Goal: Information Seeking & Learning: Learn about a topic

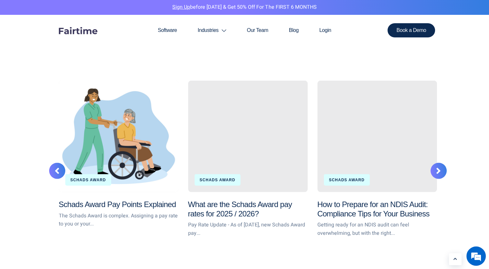
scroll to position [1183, 0]
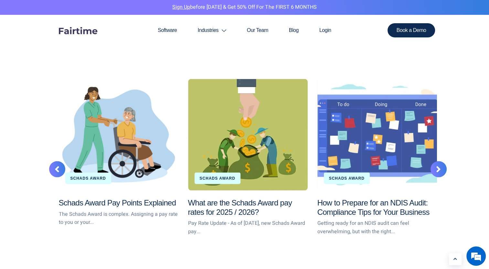
click at [440, 171] on div at bounding box center [438, 169] width 16 height 16
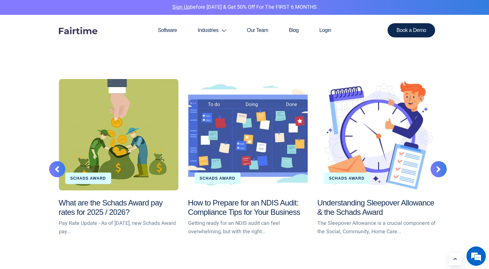
click at [440, 171] on div at bounding box center [438, 169] width 16 height 16
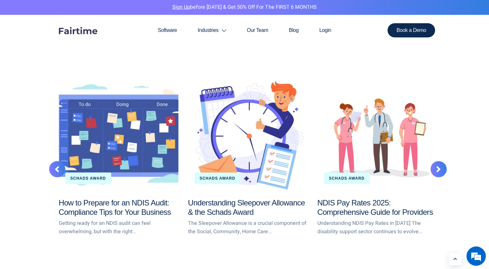
click at [440, 171] on div at bounding box center [438, 169] width 16 height 16
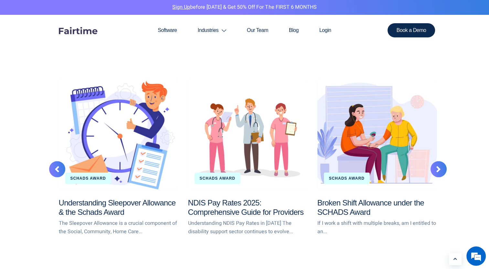
click at [440, 171] on div at bounding box center [438, 169] width 16 height 16
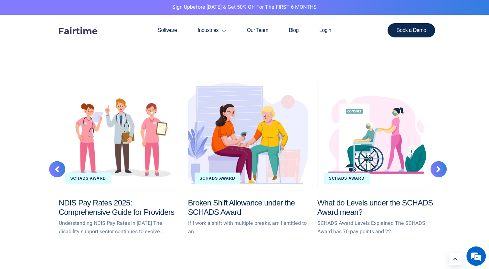
click at [440, 171] on div at bounding box center [438, 169] width 16 height 16
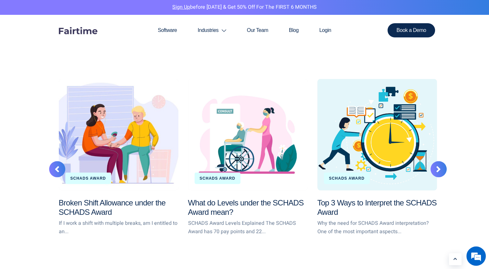
click at [440, 171] on div at bounding box center [438, 169] width 16 height 16
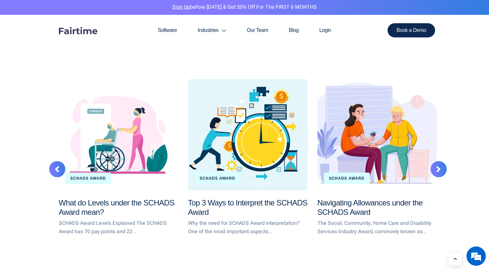
click at [440, 171] on div at bounding box center [438, 169] width 16 height 16
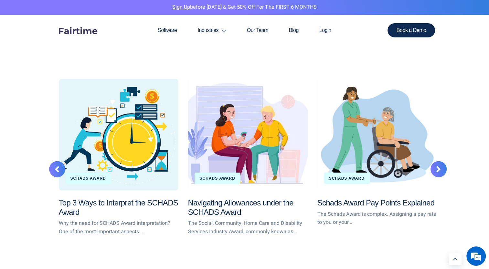
click at [440, 171] on div at bounding box center [438, 169] width 16 height 16
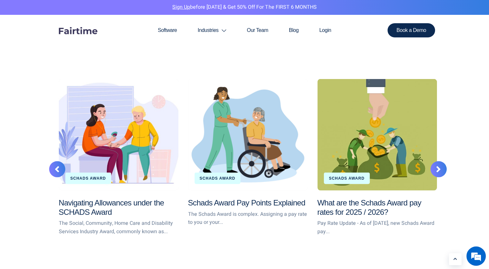
click at [440, 171] on div at bounding box center [438, 169] width 16 height 16
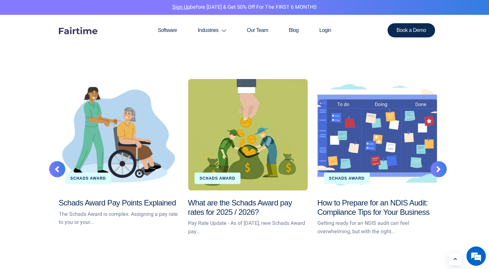
click at [440, 171] on div at bounding box center [438, 169] width 16 height 16
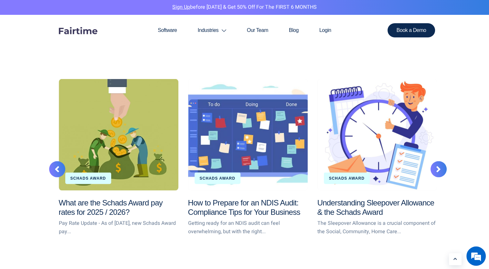
click at [440, 171] on div at bounding box center [438, 169] width 16 height 16
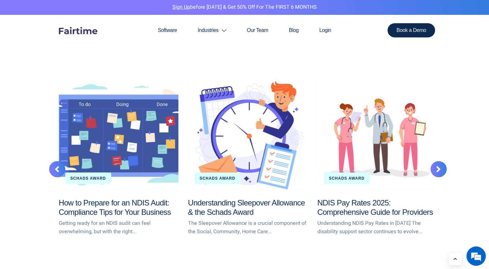
click at [440, 171] on div at bounding box center [438, 169] width 16 height 16
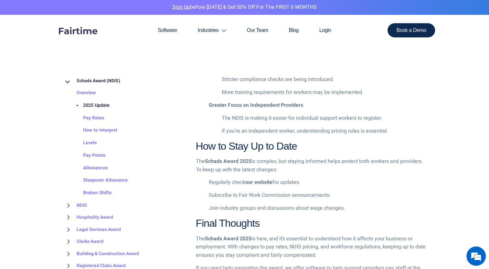
scroll to position [784, 0]
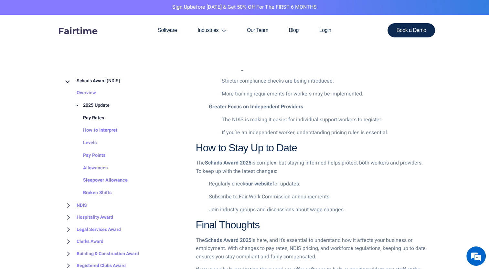
click at [89, 119] on link "Pay Rates" at bounding box center [87, 118] width 34 height 13
